Goal: Find specific page/section

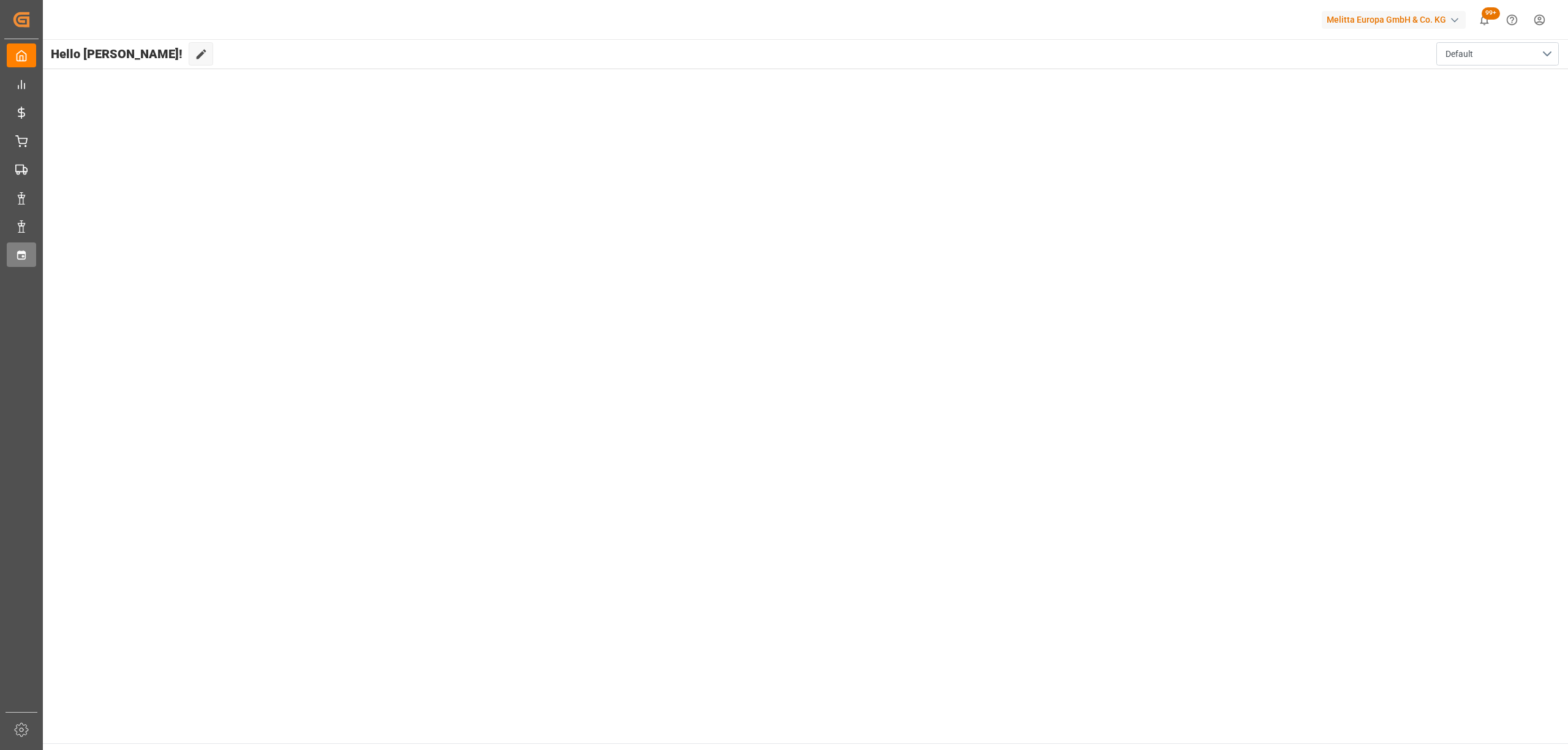
click at [25, 257] on icon at bounding box center [21, 254] width 8 height 9
type input "Chezy Loading"
